Goal: Information Seeking & Learning: Learn about a topic

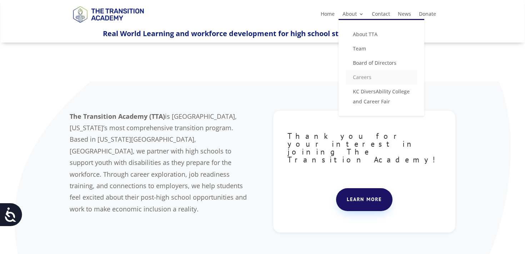
click at [367, 77] on link "Careers" at bounding box center [381, 77] width 71 height 14
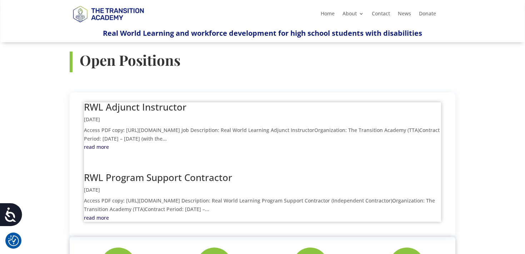
scroll to position [258, 0]
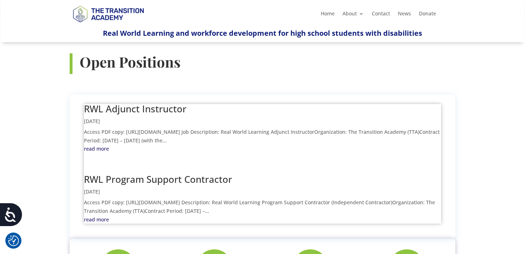
click at [187, 104] on h2 "RWL Adjunct Instructor" at bounding box center [262, 110] width 357 height 13
click at [146, 102] on link "RWL Adjunct Instructor" at bounding box center [135, 108] width 103 height 13
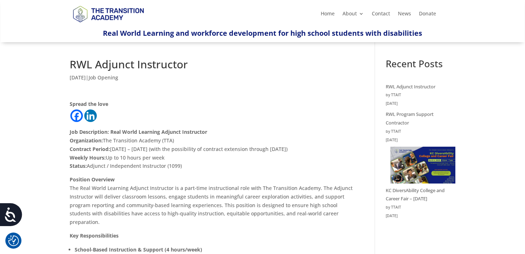
scroll to position [6, 0]
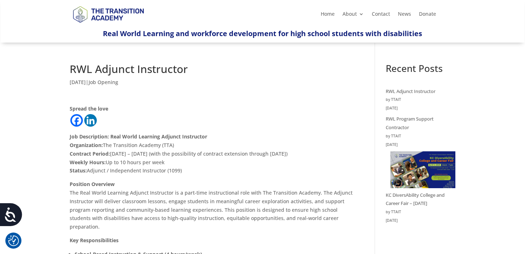
click at [109, 69] on h1 "RWL Adjunct Instructor" at bounding box center [212, 71] width 284 height 14
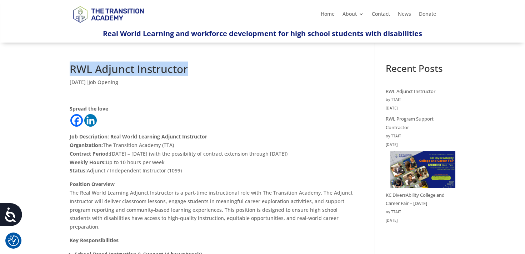
click at [109, 69] on h1 "RWL Adjunct Instructor" at bounding box center [212, 71] width 284 height 14
copy div "RWL Adjunct Instructor"
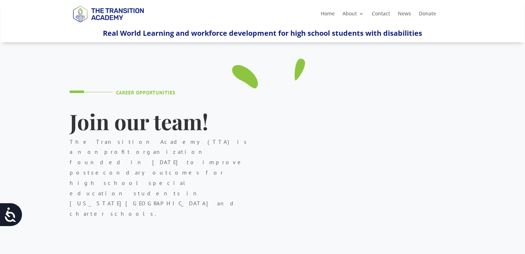
scroll to position [258, 0]
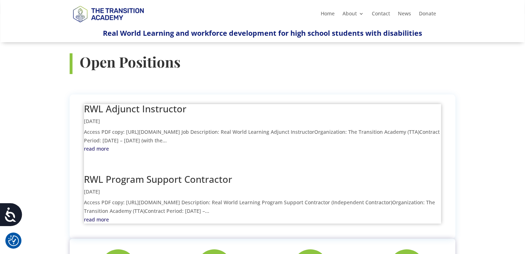
click at [133, 173] on link "RWL Program Support Contractor" at bounding box center [158, 179] width 148 height 13
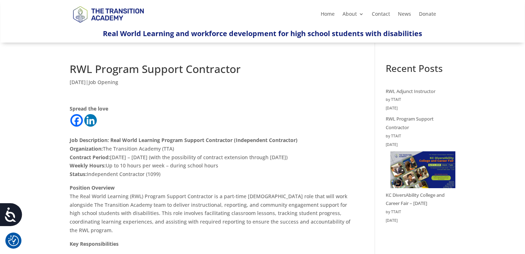
click at [117, 66] on h1 "RWL Program Support Contractor" at bounding box center [212, 71] width 284 height 14
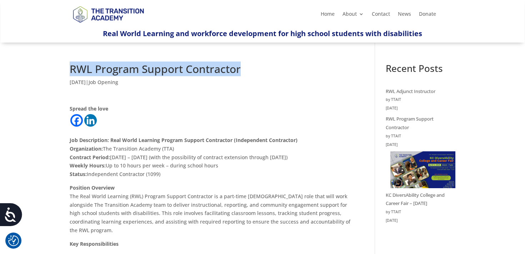
click at [117, 66] on h1 "RWL Program Support Contractor" at bounding box center [212, 71] width 284 height 14
copy div "RWL Program Support Contractor"
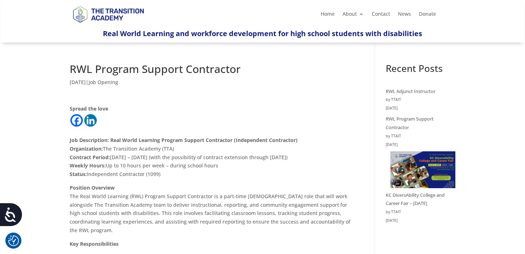
click at [162, 66] on h1 "RWL Program Support Contractor" at bounding box center [212, 71] width 284 height 14
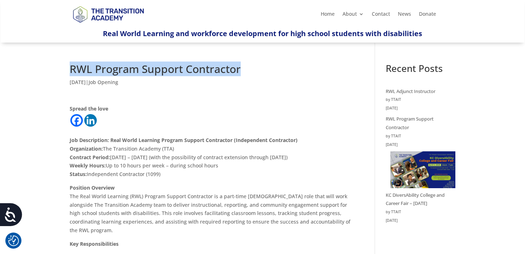
click at [162, 66] on h1 "RWL Program Support Contractor" at bounding box center [212, 71] width 284 height 14
copy div "RWL Program Support Contractor"
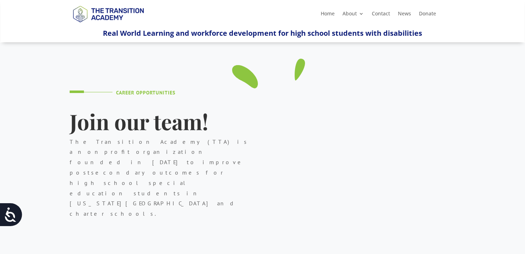
scroll to position [258, 0]
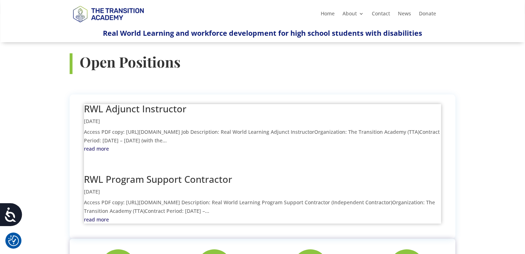
click at [126, 102] on link "RWL Adjunct Instructor" at bounding box center [135, 108] width 103 height 13
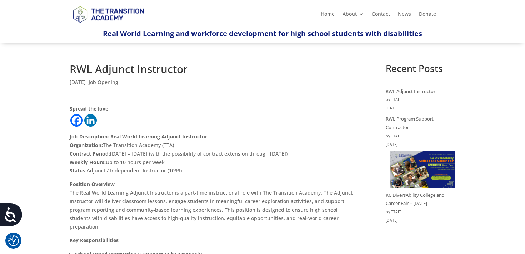
click at [127, 72] on h1 "RWL Adjunct Instructor" at bounding box center [212, 71] width 284 height 14
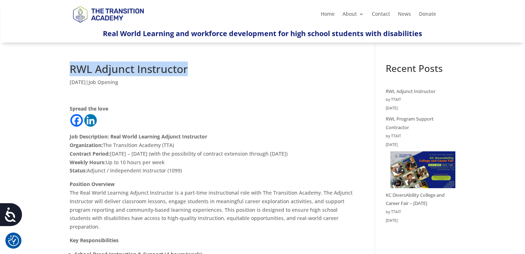
click at [127, 72] on h1 "RWL Adjunct Instructor" at bounding box center [212, 71] width 284 height 14
copy div "RWL Adjunct Instructor"
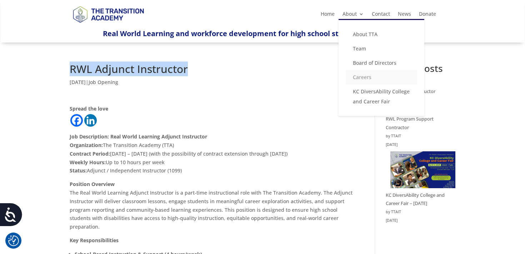
click at [365, 73] on link "Careers" at bounding box center [381, 77] width 71 height 14
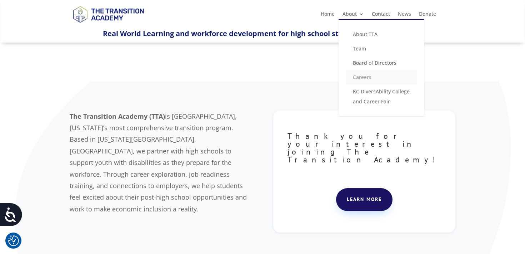
click at [366, 79] on link "Careers" at bounding box center [381, 77] width 71 height 14
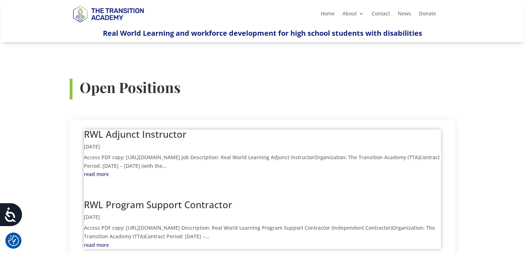
scroll to position [233, 0]
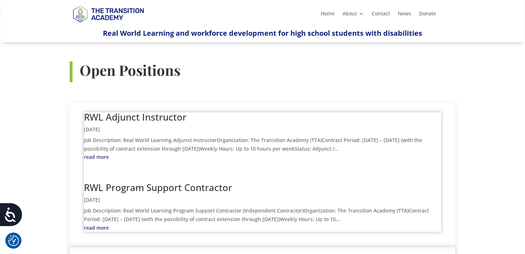
scroll to position [251, 0]
click at [156, 112] on h2 "RWL Adjunct Instructor" at bounding box center [262, 118] width 357 height 13
click at [157, 110] on link "RWL Adjunct Instructor" at bounding box center [135, 116] width 103 height 13
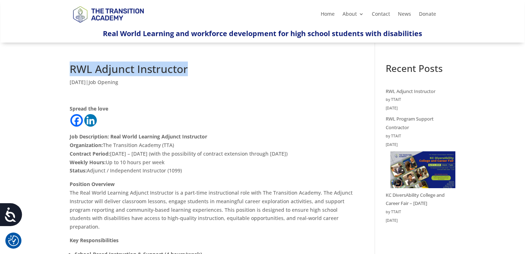
drag, startPoint x: 190, startPoint y: 71, endPoint x: 61, endPoint y: 71, distance: 129.0
copy h1 "RWL Adjunct Instructor"
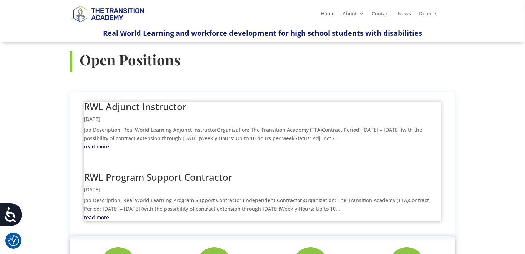
scroll to position [267, 0]
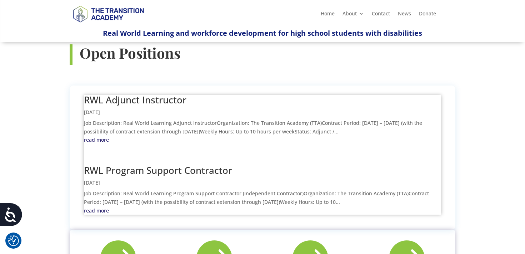
click at [238, 165] on h2 "RWL Program Support Contractor" at bounding box center [262, 171] width 357 height 13
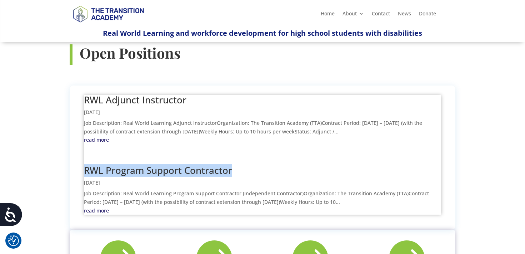
drag, startPoint x: 237, startPoint y: 118, endPoint x: 81, endPoint y: 121, distance: 156.2
click at [81, 120] on div "RWL Adjunct Instructor [DATE] Job Description: Real World Learning Adjunct Inst…" at bounding box center [263, 157] width 386 height 144
copy link "RWL Program Support Contractor"
click at [149, 164] on link "RWL Program Support Contractor" at bounding box center [158, 170] width 148 height 13
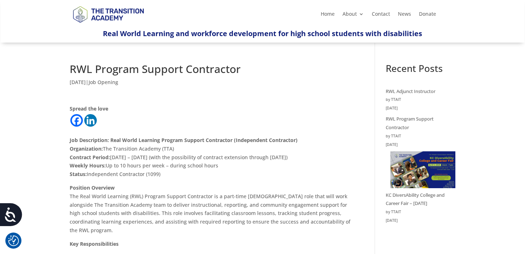
click at [159, 68] on h1 "RWL Program Support Contractor" at bounding box center [212, 71] width 284 height 14
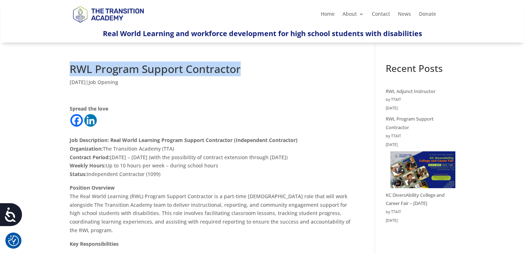
click at [159, 68] on h1 "RWL Program Support Contractor" at bounding box center [212, 71] width 284 height 14
copy div "RWL Program Support Contractor"
